Goal: Task Accomplishment & Management: Complete application form

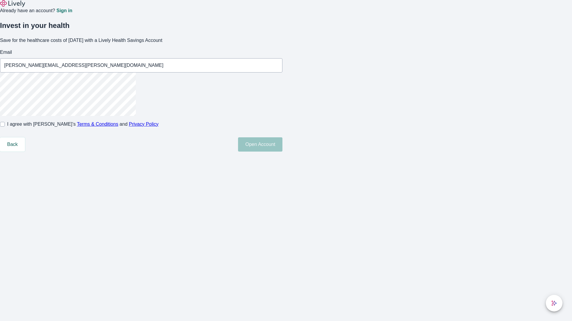
click at [5, 127] on input "I agree with Lively’s Terms & Conditions and Privacy Policy" at bounding box center [2, 124] width 5 height 5
checkbox input "true"
click at [282, 152] on button "Open Account" at bounding box center [260, 145] width 44 height 14
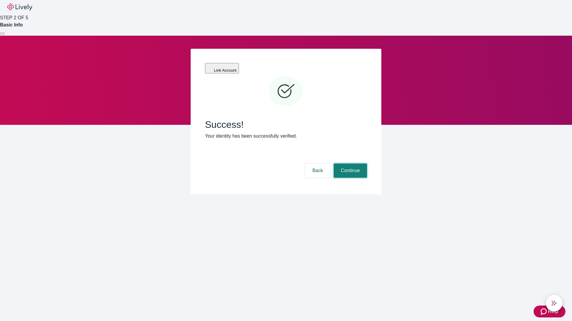
click at [349, 164] on button "Continue" at bounding box center [349, 171] width 33 height 14
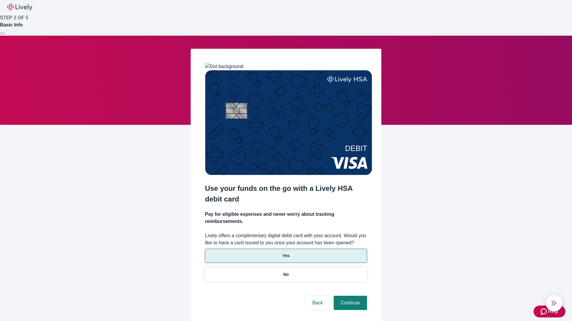
click at [285, 253] on p "Yes" at bounding box center [285, 256] width 7 height 6
click at [349, 296] on button "Continue" at bounding box center [349, 303] width 33 height 14
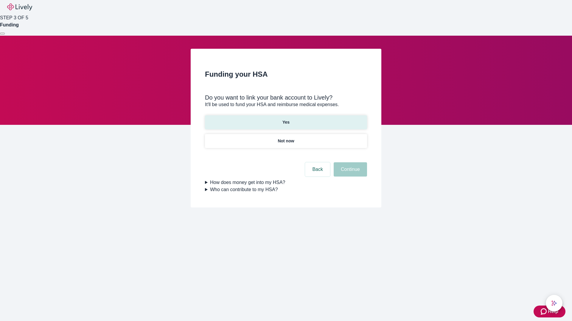
click at [285, 119] on p "Yes" at bounding box center [285, 122] width 7 height 6
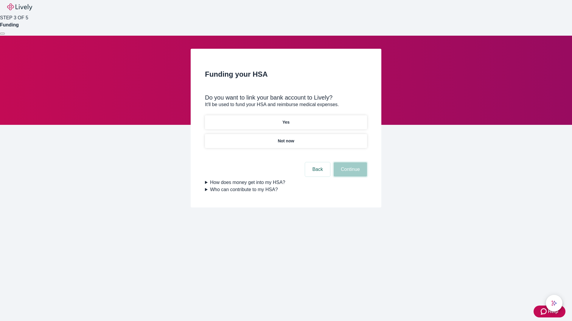
click at [349, 163] on button "Continue" at bounding box center [349, 170] width 33 height 14
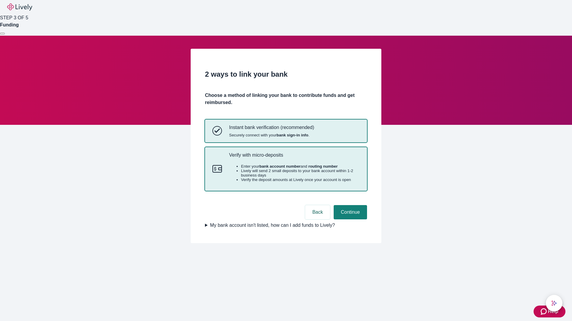
click at [294, 158] on p "Verify with micro-deposits" at bounding box center [294, 155] width 130 height 6
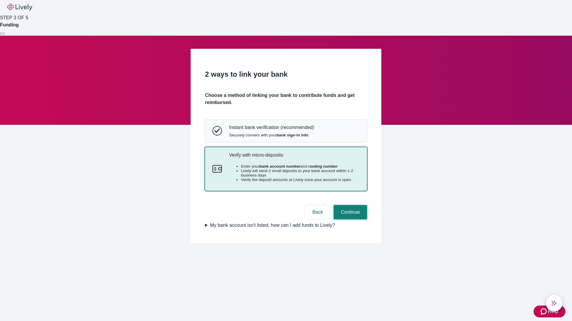
click at [349, 220] on button "Continue" at bounding box center [349, 212] width 33 height 14
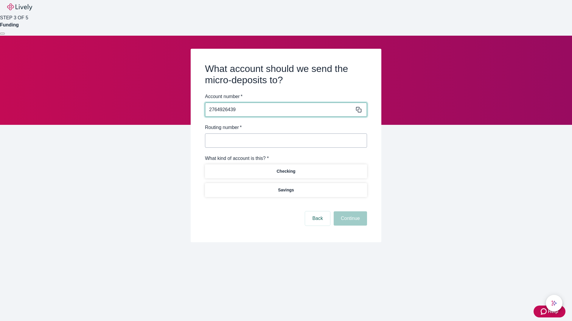
type input "2764926439"
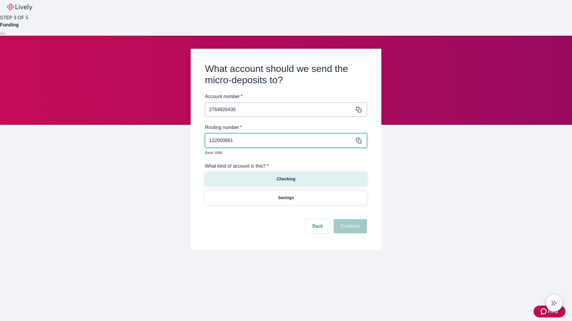
type input "122000661"
click at [285, 176] on p "Checking" at bounding box center [285, 179] width 19 height 6
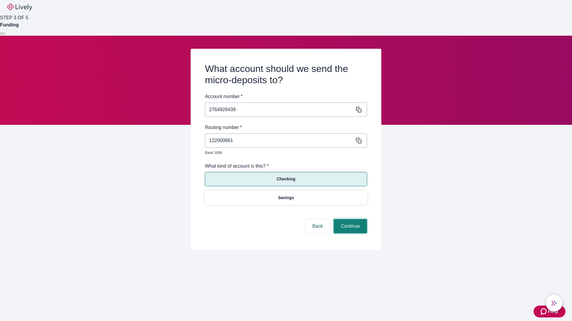
click at [349, 220] on button "Continue" at bounding box center [349, 226] width 33 height 14
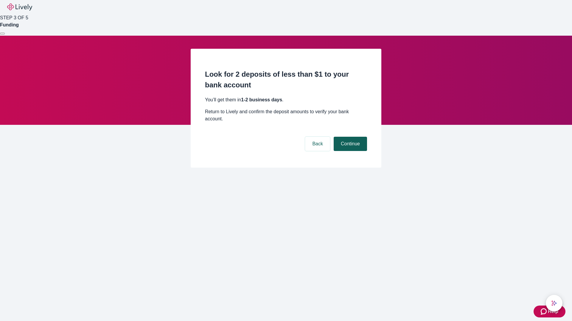
click at [349, 137] on button "Continue" at bounding box center [349, 144] width 33 height 14
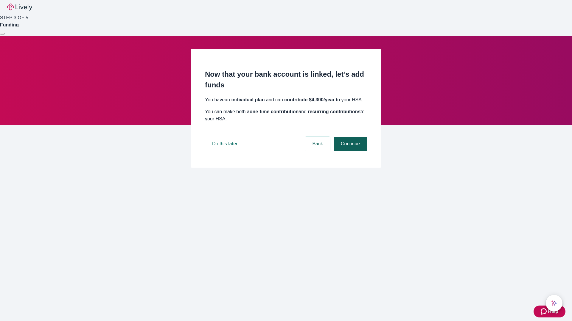
click at [349, 151] on button "Continue" at bounding box center [349, 144] width 33 height 14
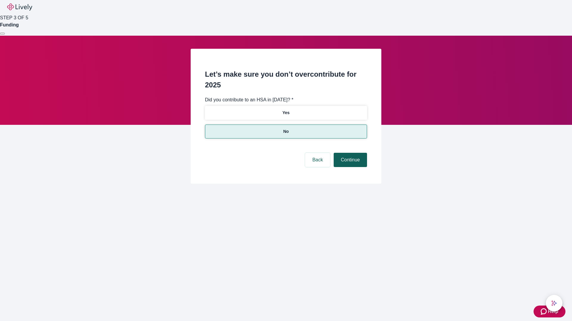
click at [349, 153] on button "Continue" at bounding box center [349, 160] width 33 height 14
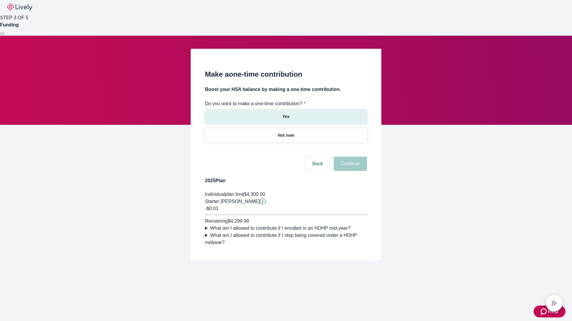
click at [285, 114] on p "Yes" at bounding box center [285, 117] width 7 height 6
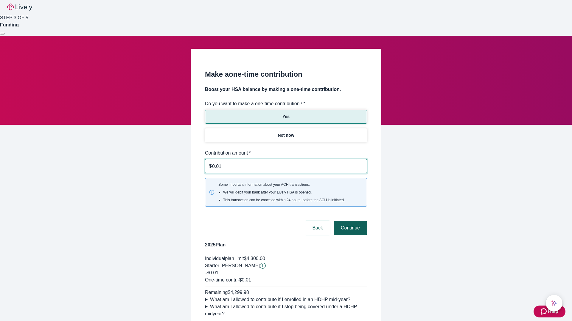
type input "0.01"
click at [349, 221] on button "Continue" at bounding box center [349, 228] width 33 height 14
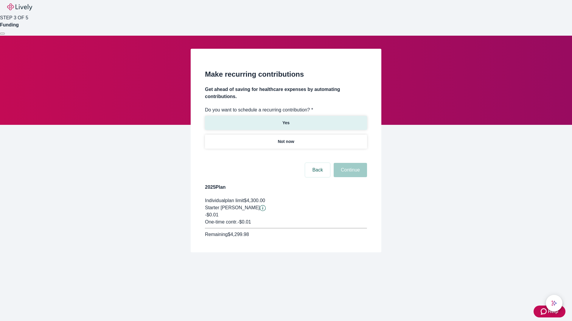
click at [285, 120] on p "Yes" at bounding box center [285, 123] width 7 height 6
click at [285, 156] on body "Help STEP 3 OF 5 Funding Make recurring contributions Get ahead of saving for h…" at bounding box center [286, 140] width 572 height 281
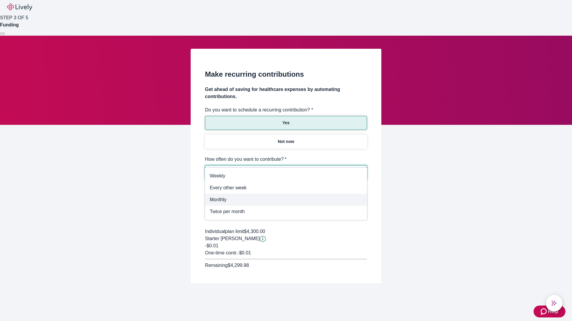
click at [286, 200] on span "Monthly" at bounding box center [286, 199] width 152 height 7
type input "Monthly"
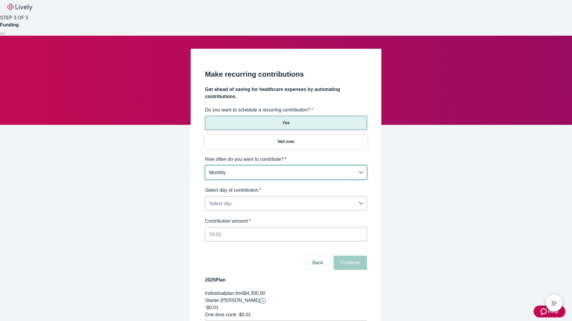
click at [285, 187] on body "Help STEP 3 OF 5 Funding Make recurring contributions Get ahead of saving for h…" at bounding box center [286, 187] width 572 height 374
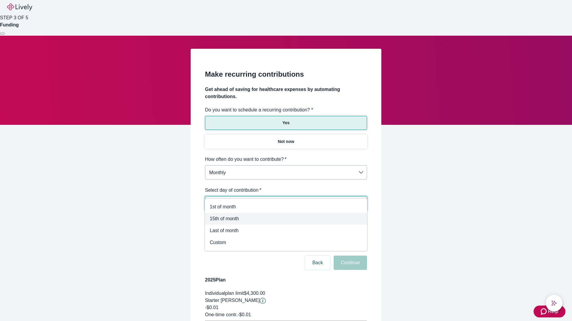
click at [286, 219] on span "15th of month" at bounding box center [286, 219] width 152 height 7
type input "Monthly15th"
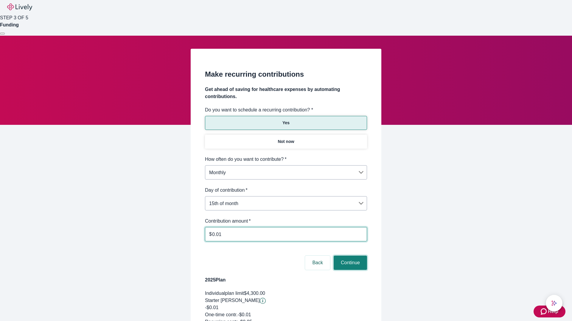
click at [349, 256] on button "Continue" at bounding box center [349, 263] width 33 height 14
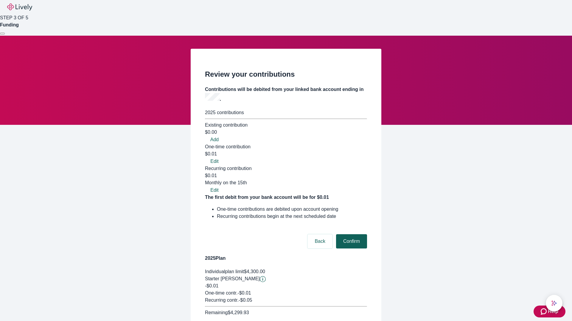
click at [350, 235] on button "Confirm" at bounding box center [351, 242] width 31 height 14
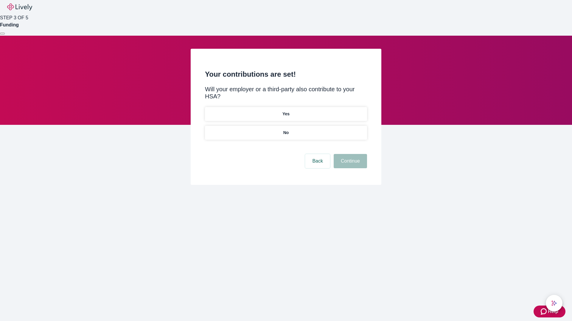
click at [285, 111] on p "Yes" at bounding box center [285, 114] width 7 height 6
click at [349, 154] on button "Continue" at bounding box center [349, 161] width 33 height 14
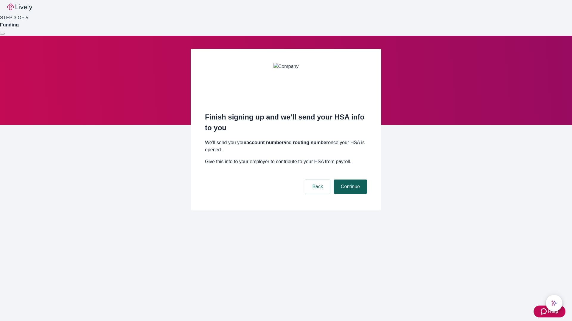
click at [349, 180] on button "Continue" at bounding box center [349, 187] width 33 height 14
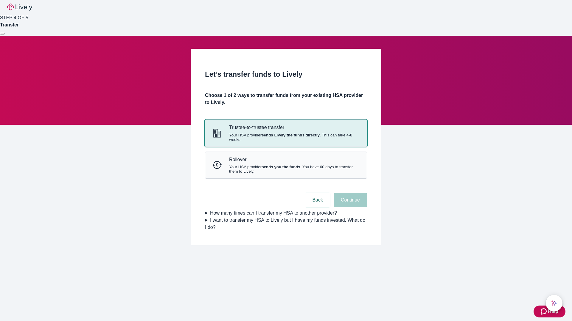
click at [285, 138] on strong "sends Lively the funds directly" at bounding box center [290, 135] width 58 height 4
click at [349, 207] on button "Continue" at bounding box center [349, 200] width 33 height 14
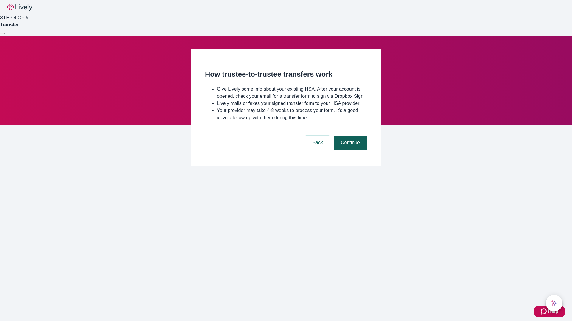
click at [349, 150] on button "Continue" at bounding box center [349, 143] width 33 height 14
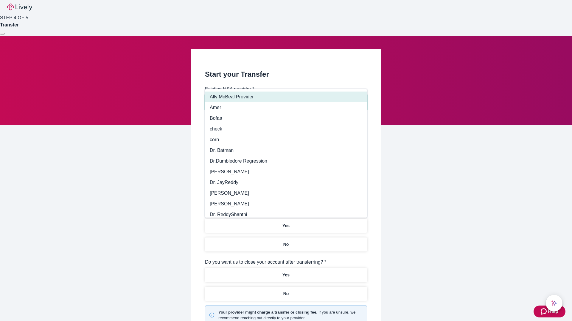
type input "Other"
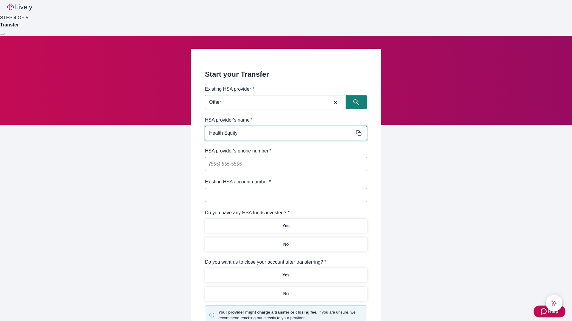
type input "Health Equity"
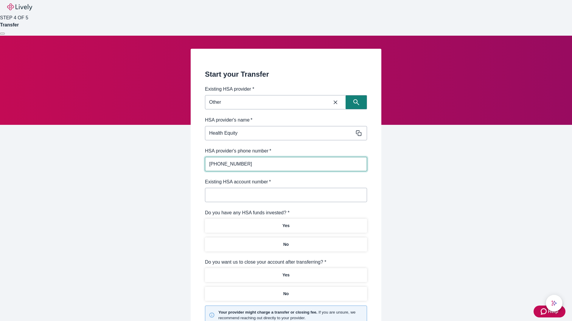
type input "[PHONE_NUMBER]"
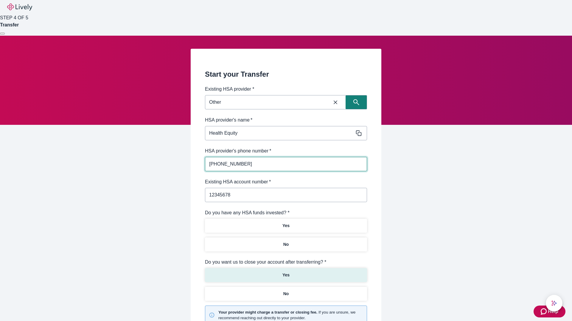
type input "12345678"
click at [285, 242] on p "No" at bounding box center [286, 245] width 6 height 6
click at [285, 272] on p "Yes" at bounding box center [285, 275] width 7 height 6
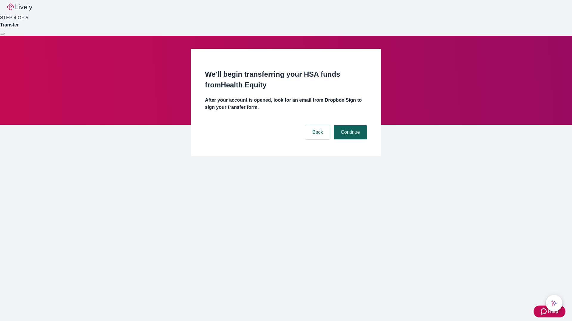
click at [349, 125] on button "Continue" at bounding box center [349, 132] width 33 height 14
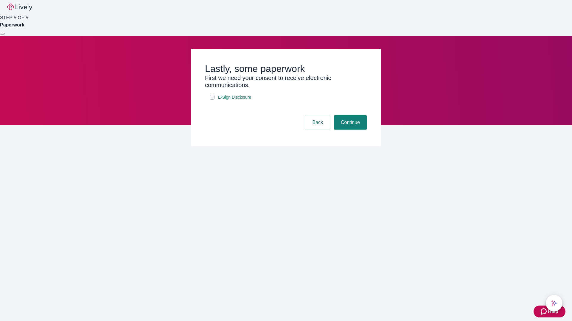
click at [212, 100] on input "E-Sign Disclosure" at bounding box center [212, 97] width 5 height 5
checkbox input "true"
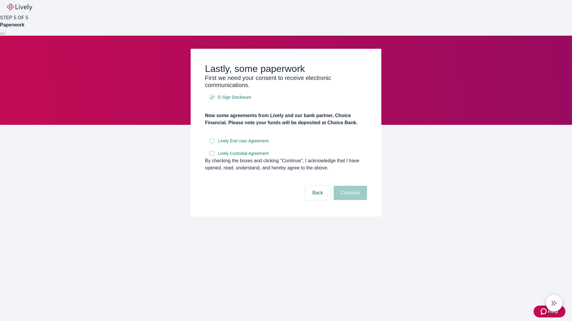
click at [212, 143] on input "Lively End User Agreement" at bounding box center [212, 141] width 5 height 5
checkbox input "true"
click at [212, 156] on input "Lively Custodial Agreement" at bounding box center [212, 153] width 5 height 5
checkbox input "true"
click at [349, 200] on button "Continue" at bounding box center [349, 193] width 33 height 14
